Goal: Find specific page/section: Find specific page/section

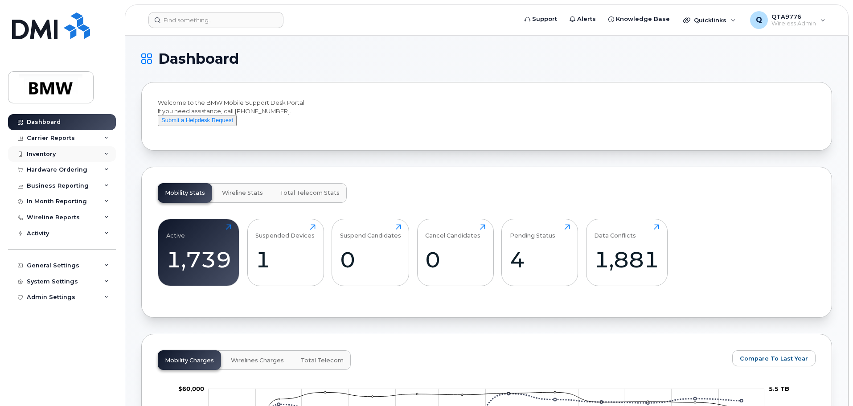
click at [53, 152] on div "Inventory" at bounding box center [41, 154] width 29 height 7
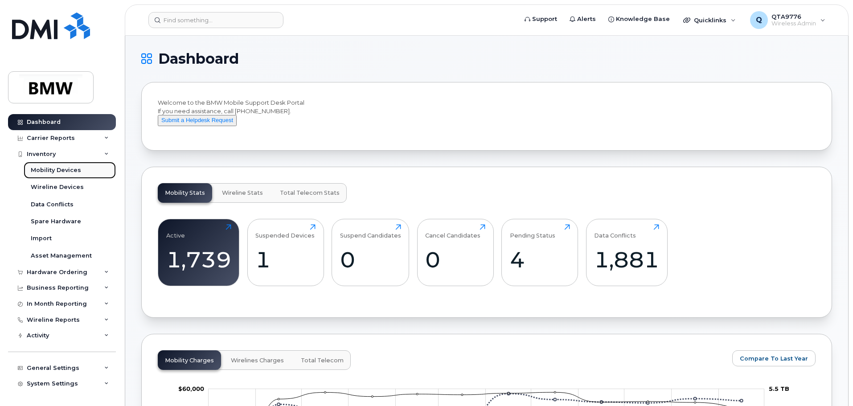
click at [63, 170] on div "Mobility Devices" at bounding box center [56, 170] width 50 height 8
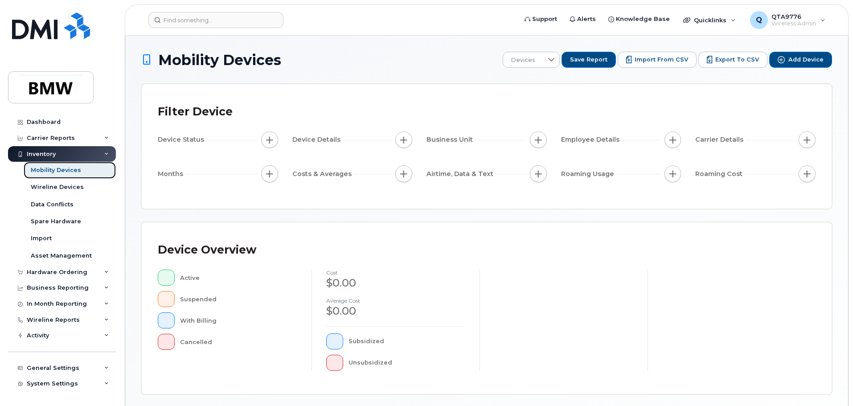
scroll to position [209, 0]
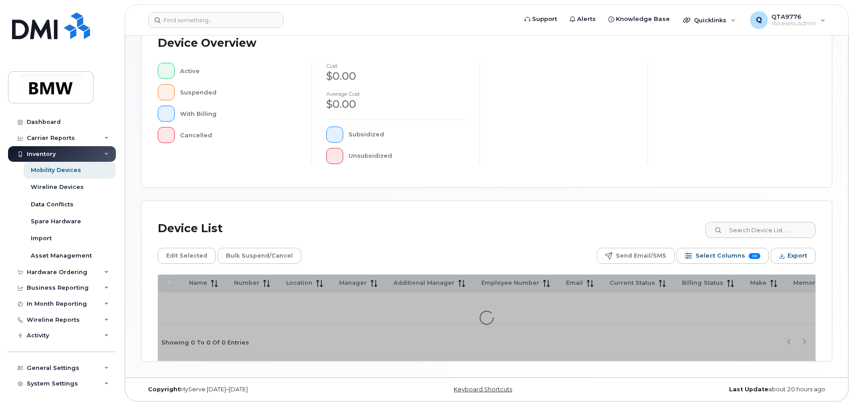
click at [751, 226] on div "Mobility Devices Devices Save Report Import from CSV Export to CSV Add Device F…" at bounding box center [486, 103] width 690 height 516
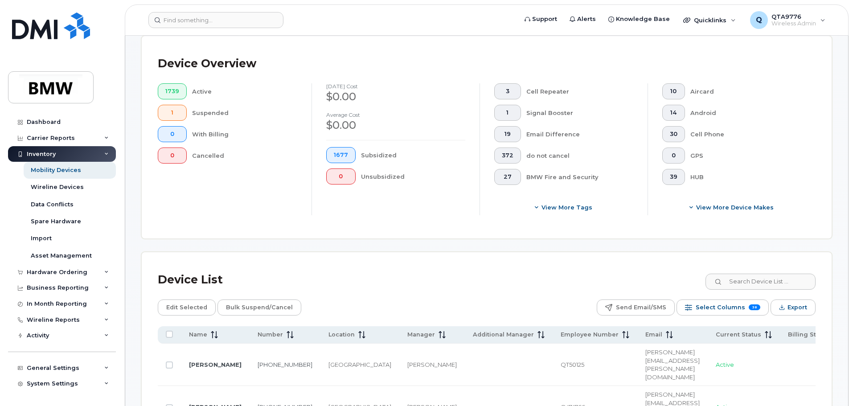
scroll to position [225, 0]
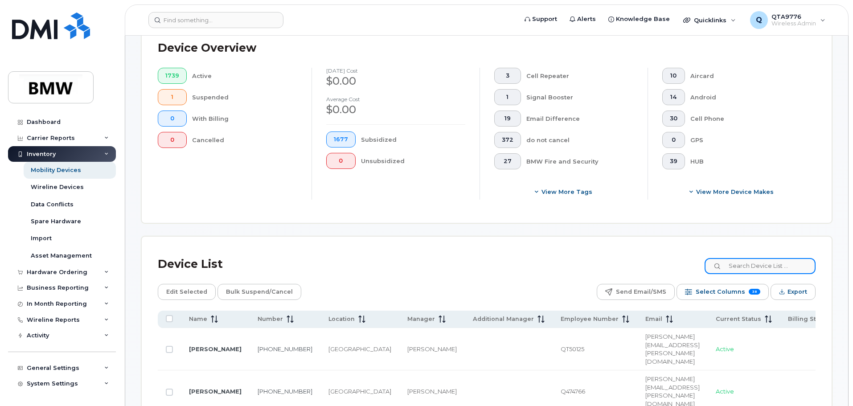
click at [761, 262] on input at bounding box center [759, 266] width 111 height 16
paste input "[PERSON_NAME]"
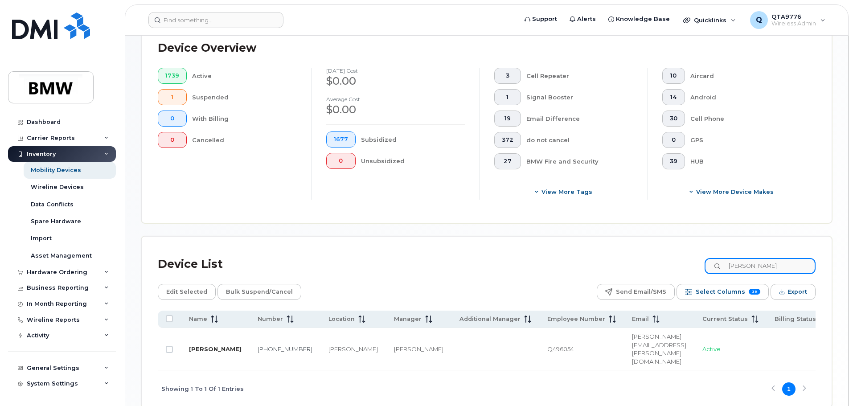
type input "[PERSON_NAME]"
click at [202, 345] on link "[PERSON_NAME]" at bounding box center [215, 348] width 53 height 7
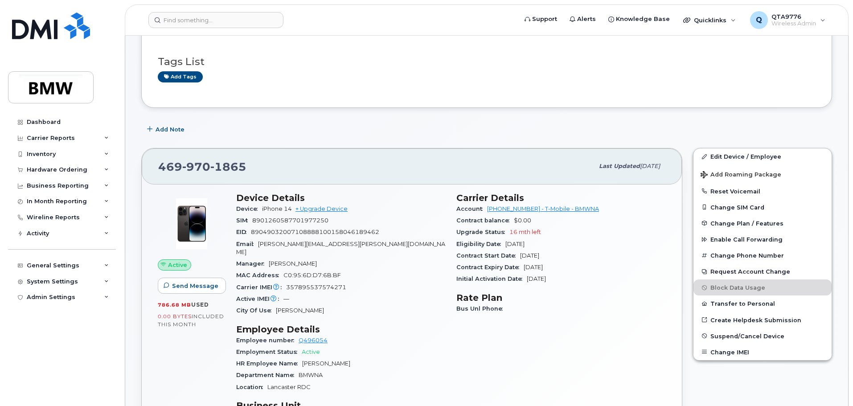
scroll to position [89, 0]
